Goal: Task Accomplishment & Management: Use online tool/utility

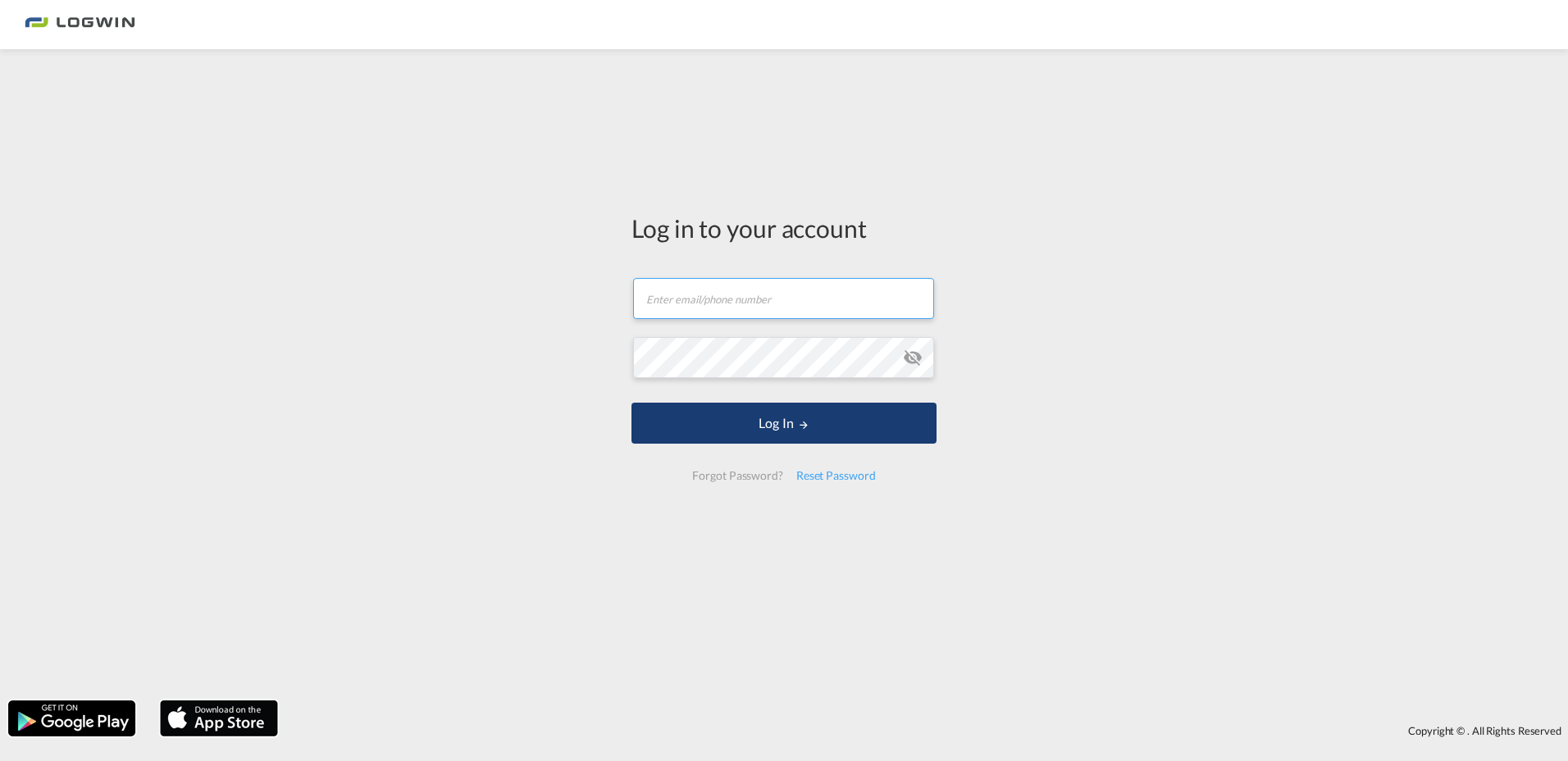
type input "[EMAIL_ADDRESS][PERSON_NAME][DOMAIN_NAME]"
click at [790, 436] on button "Log In" at bounding box center [784, 422] width 305 height 41
